Goal: Check status

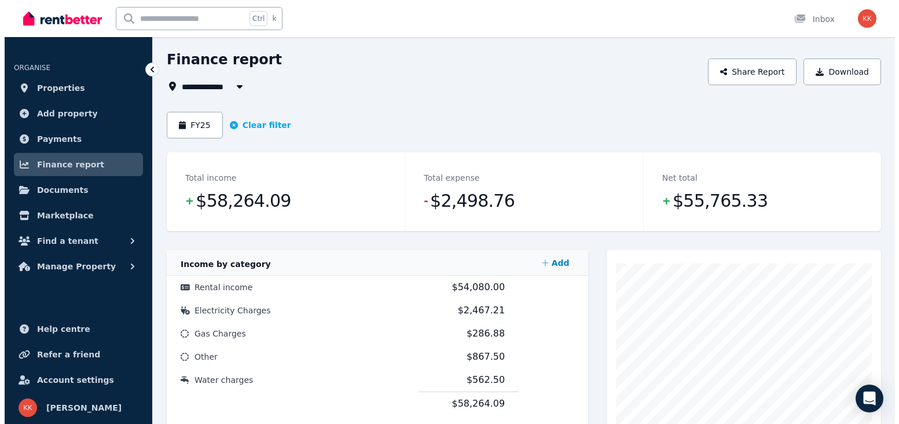
scroll to position [58, 0]
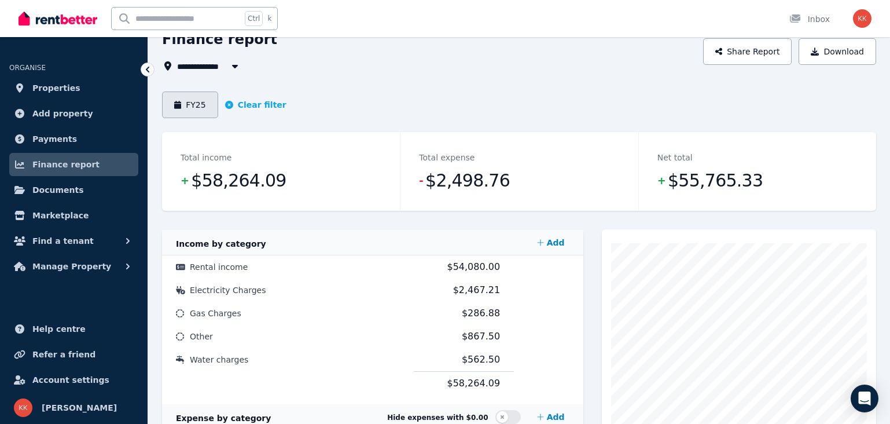
click at [200, 108] on button "FY25" at bounding box center [190, 104] width 56 height 27
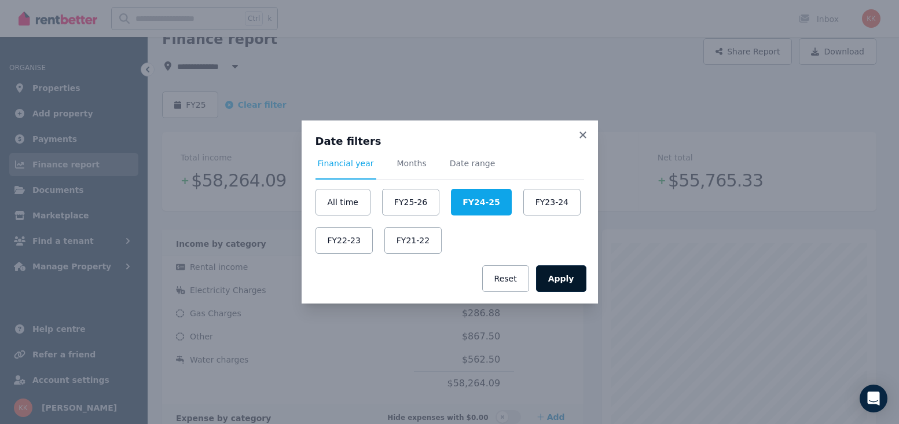
click at [561, 277] on button "Apply" at bounding box center [561, 278] width 50 height 27
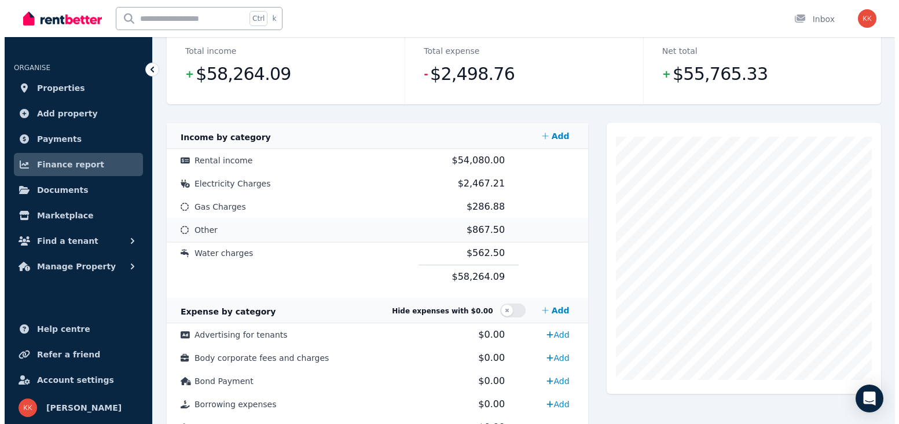
scroll to position [174, 0]
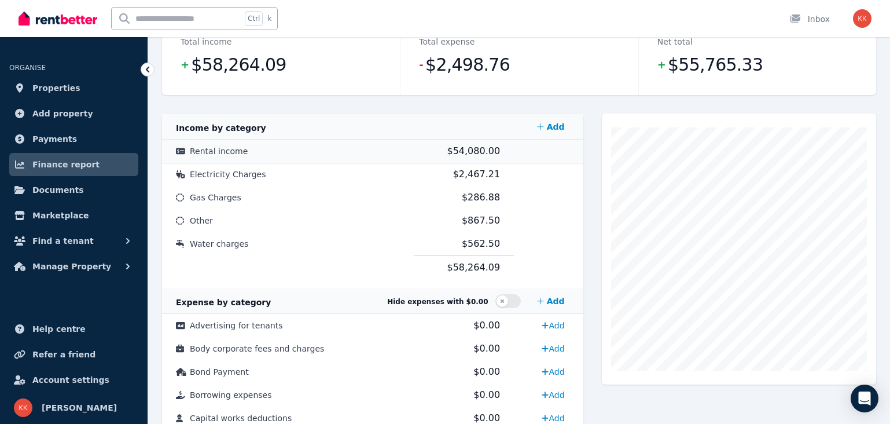
click at [215, 152] on span "Rental income" at bounding box center [219, 150] width 58 height 9
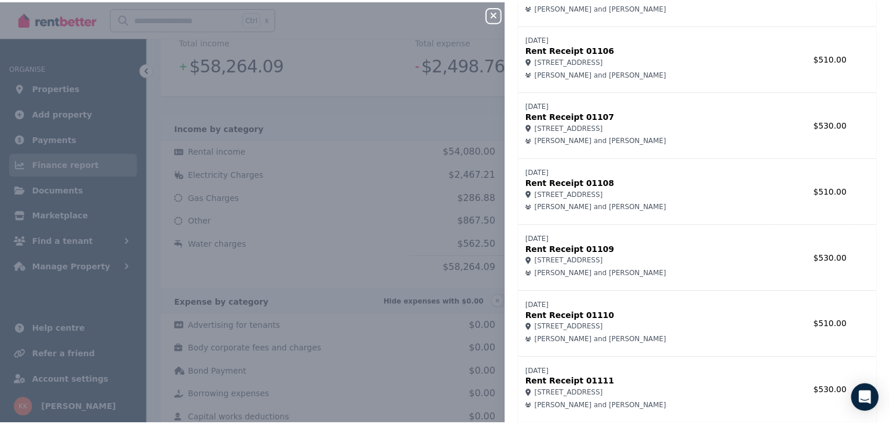
scroll to position [0, 0]
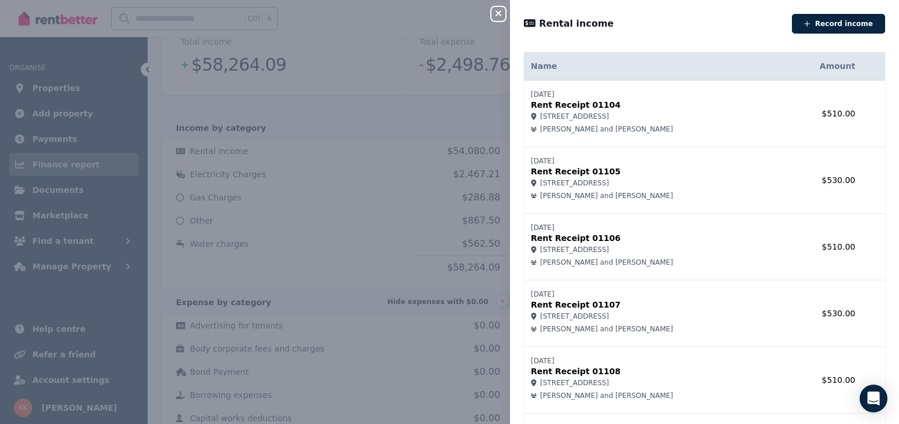
click at [327, 187] on div "Close panel Rental income Record income Name Amount 01/07/2024 Rent Receipt 011…" at bounding box center [449, 212] width 899 height 424
